Goal: Check status: Check status

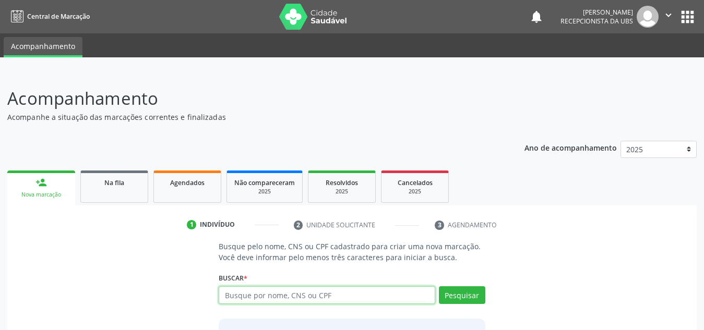
type input "m"
type input "[PERSON_NAME]"
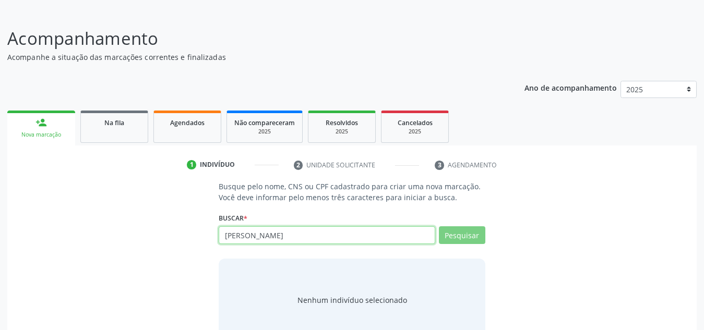
scroll to position [87, 0]
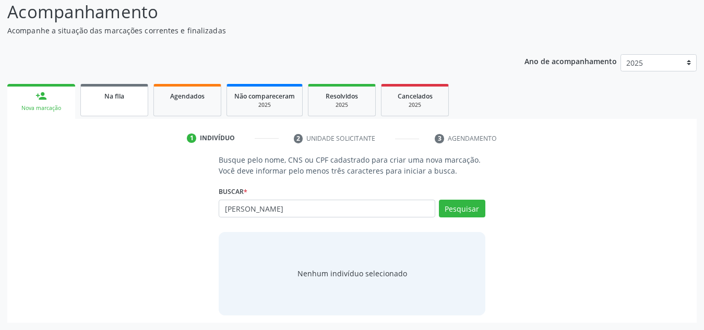
click at [118, 102] on link "Na fila" at bounding box center [114, 100] width 68 height 32
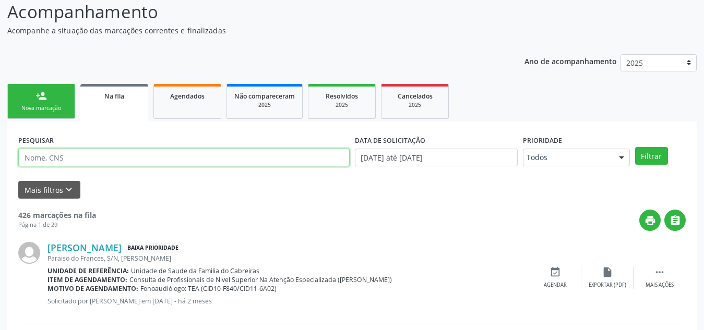
click at [130, 155] on input "text" at bounding box center [184, 158] width 332 height 18
type input "[PERSON_NAME]"
click at [635, 147] on button "Filtrar" at bounding box center [651, 156] width 33 height 18
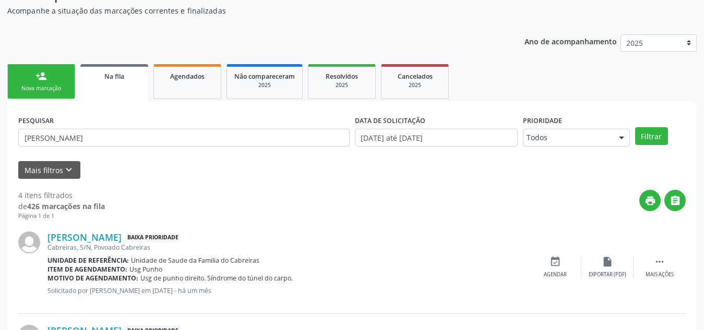
scroll to position [106, 0]
click at [186, 84] on link "Agendados" at bounding box center [187, 82] width 68 height 35
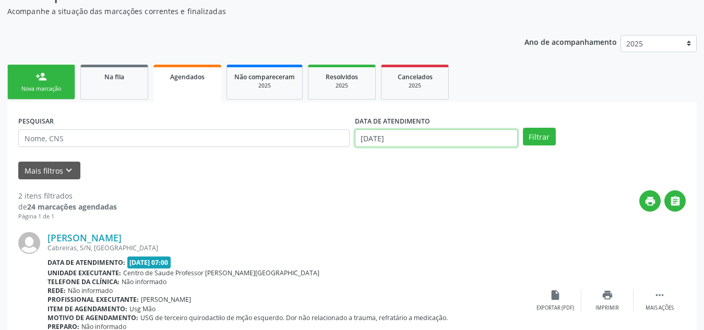
click at [441, 134] on input "[DATE]" at bounding box center [436, 138] width 163 height 18
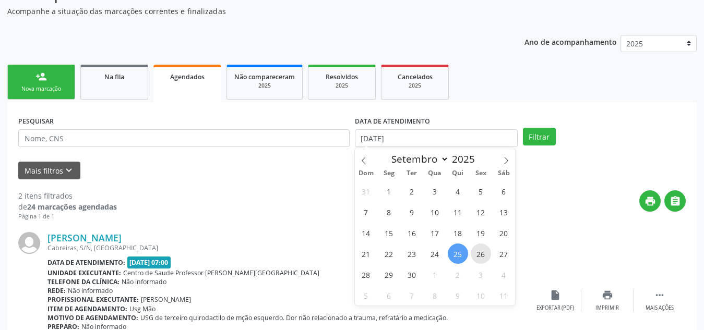
click at [480, 256] on span "26" at bounding box center [481, 254] width 20 height 20
type input "[DATE]"
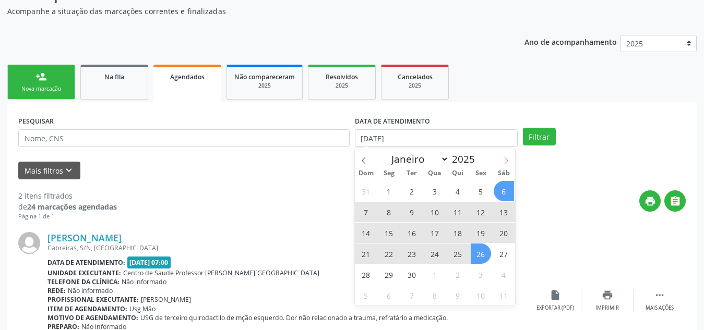
click at [509, 160] on icon at bounding box center [506, 160] width 7 height 7
select select "9"
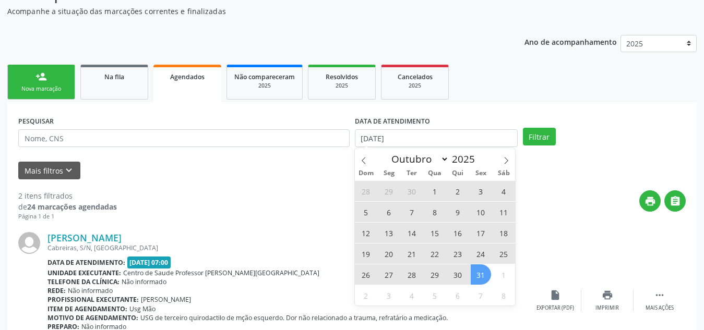
click at [478, 279] on span "31" at bounding box center [481, 275] width 20 height 20
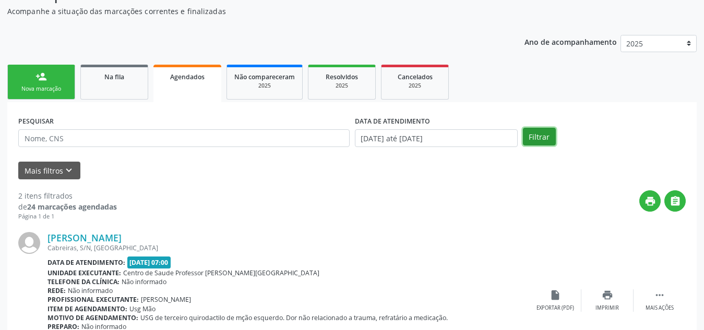
click at [528, 136] on button "Filtrar" at bounding box center [539, 137] width 33 height 18
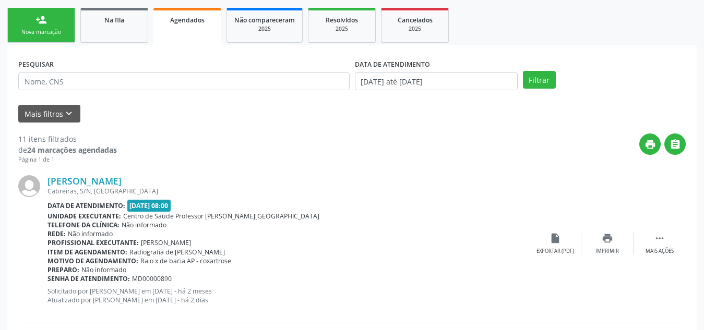
scroll to position [183, 0]
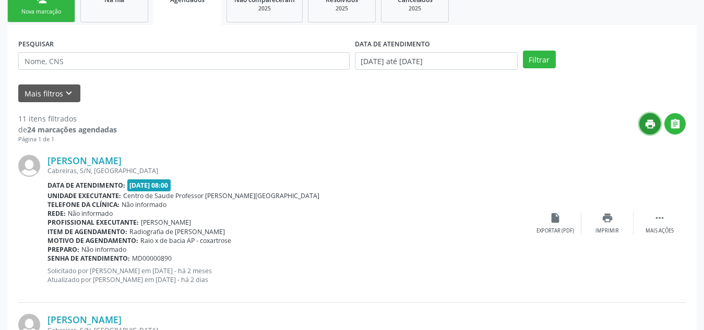
click at [647, 124] on icon "print" at bounding box center [650, 124] width 11 height 11
